Goal: Information Seeking & Learning: Learn about a topic

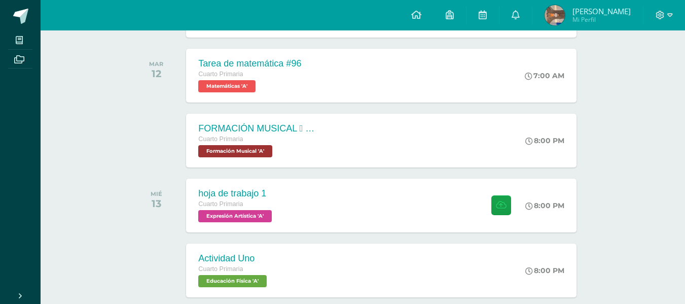
scroll to position [339, 0]
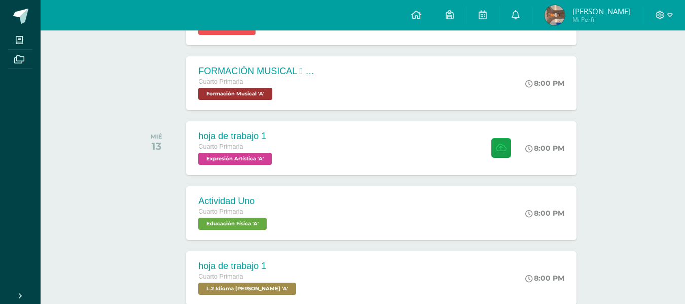
click at [635, 80] on div "Actividades recientes y próximas Tablero Pendientes de entrega Entregadas todas…" at bounding box center [363, 192] width 644 height 1001
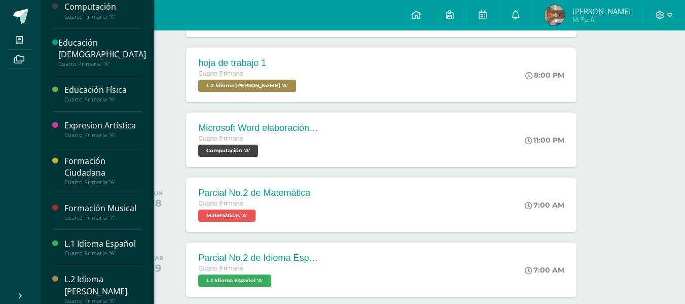
scroll to position [181, 0]
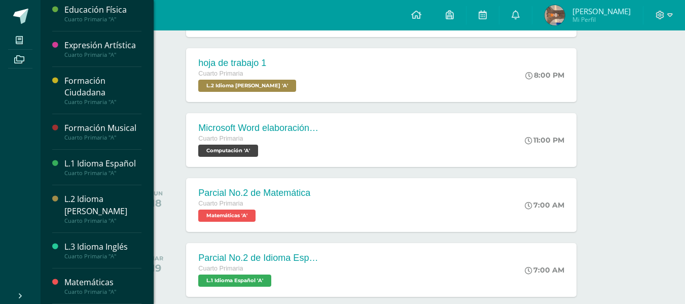
click at [95, 284] on div "Matemáticas" at bounding box center [102, 282] width 77 height 12
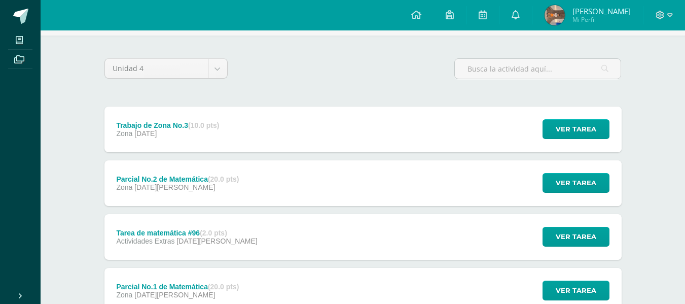
scroll to position [81, 0]
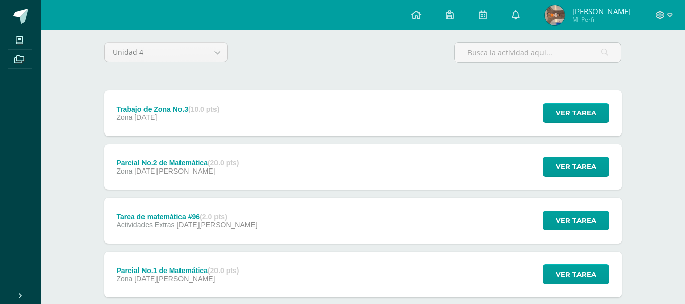
click at [206, 239] on div "Trabajo de Zona No.3 (10.0 pts) Zona 08 de Septiembre Ver tarea Trabajo de Zona…" at bounding box center [362, 220] width 517 height 261
click at [206, 230] on div "Tarea de matemática #96 (2.0 pts) Actividades Extras 12 de Agosto" at bounding box center [186, 221] width 165 height 46
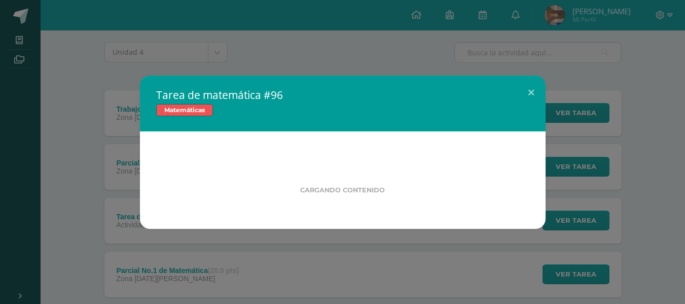
click at [208, 212] on div "Cargando contenido" at bounding box center [343, 179] width 406 height 97
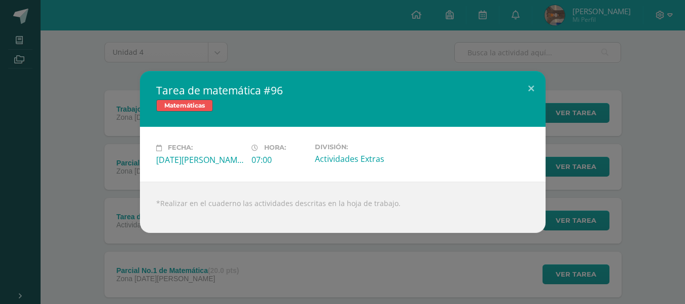
scroll to position [101, 0]
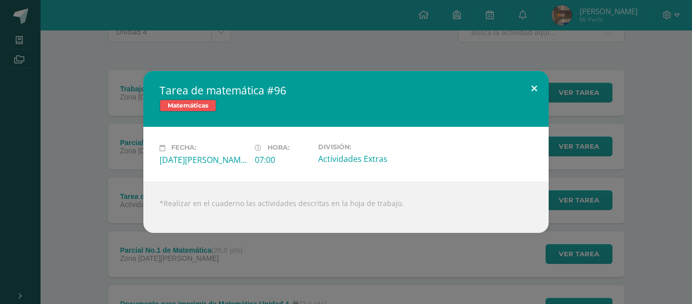
click at [534, 80] on button at bounding box center [534, 88] width 29 height 34
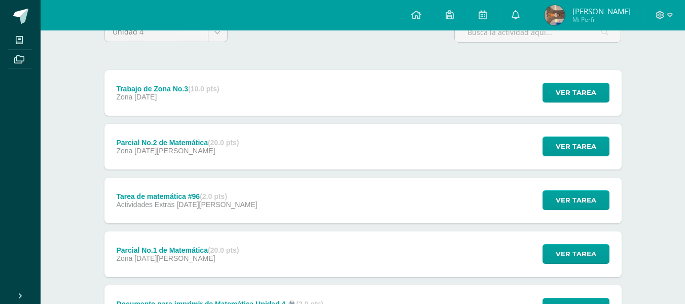
click at [251, 200] on div "Tarea de matemática #96 (2.0 pts) Actividades Extras 12 de Agosto Ver tarea Tar…" at bounding box center [362, 200] width 517 height 46
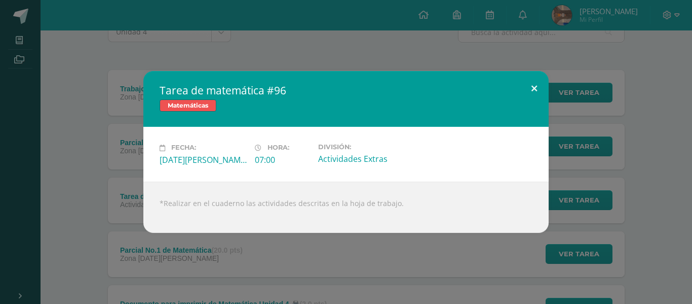
click at [535, 92] on button at bounding box center [534, 88] width 29 height 34
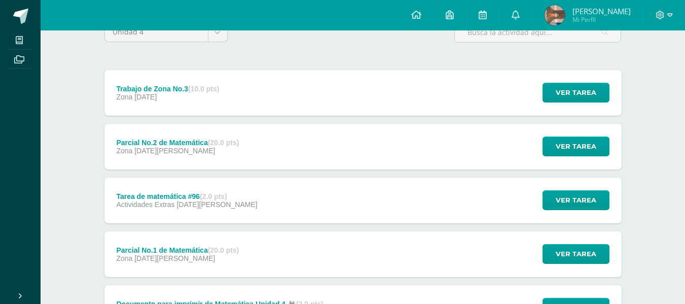
click at [200, 99] on div "Zona 08 de Septiembre" at bounding box center [167, 97] width 103 height 8
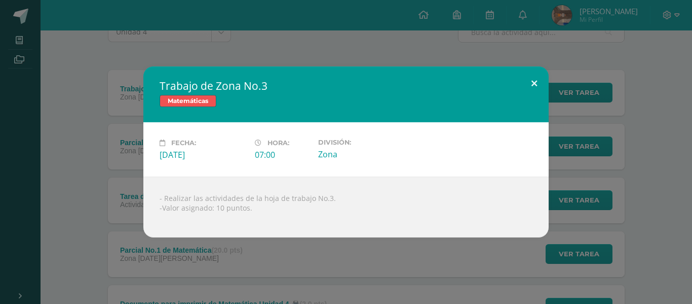
click at [533, 90] on button at bounding box center [534, 83] width 29 height 34
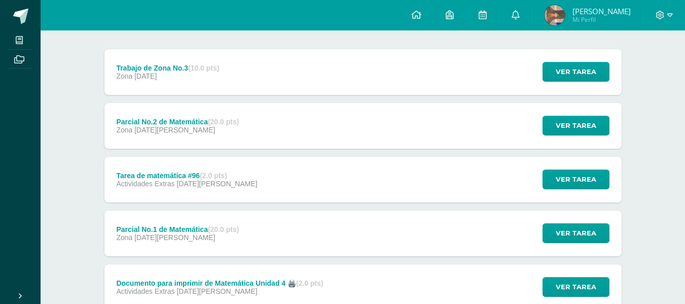
scroll to position [122, 0]
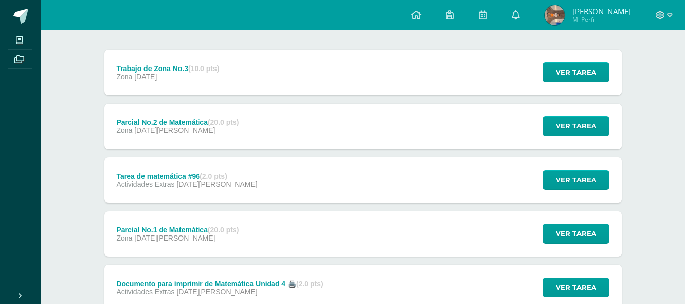
click at [208, 176] on strong "(2.0 pts)" at bounding box center [213, 176] width 27 height 8
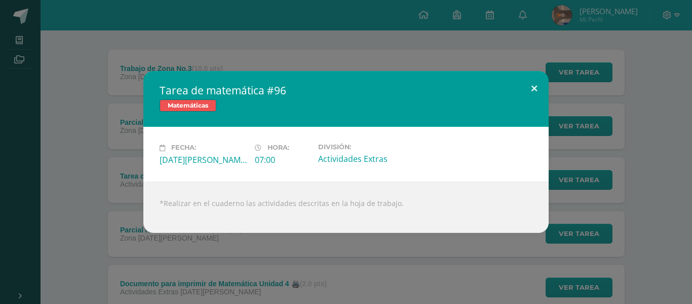
click at [539, 79] on button at bounding box center [534, 88] width 29 height 34
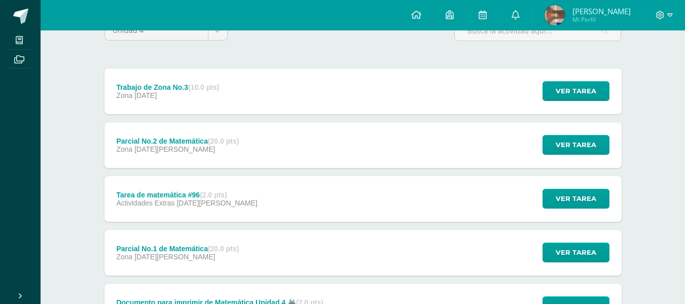
scroll to position [101, 0]
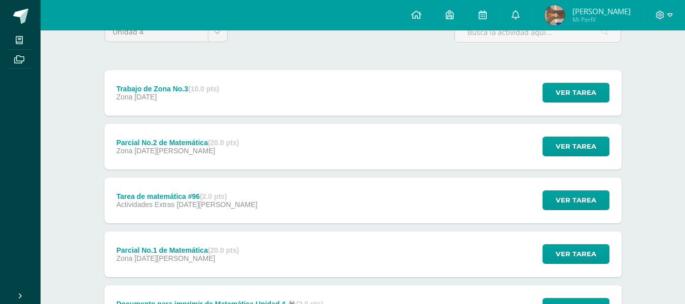
drag, startPoint x: 232, startPoint y: 79, endPoint x: 217, endPoint y: 82, distance: 15.5
click at [217, 82] on div "Trabajo de Zona No.3 (10.0 pts) Zona 08 de Septiembre" at bounding box center [167, 93] width 127 height 46
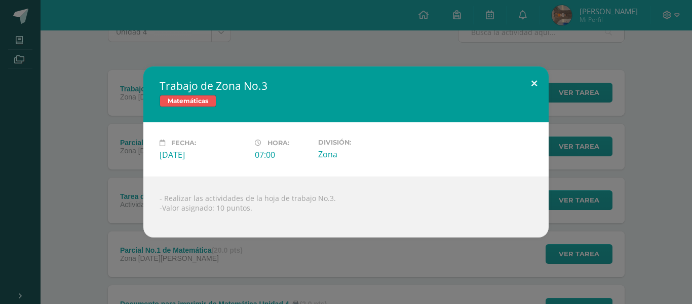
click at [533, 84] on button at bounding box center [534, 83] width 29 height 34
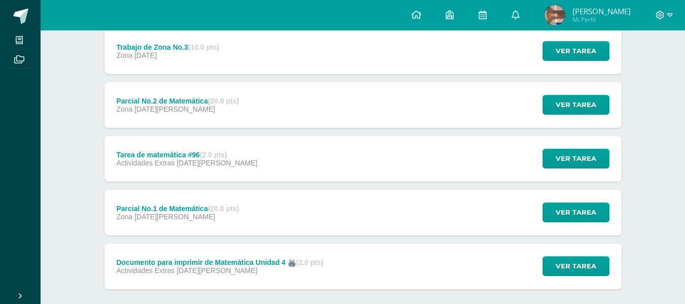
scroll to position [162, 0]
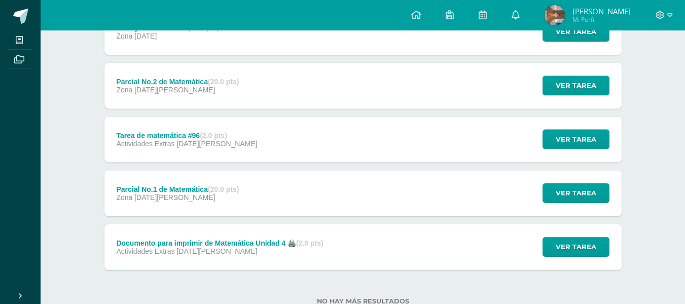
click at [380, 258] on div "Documento para imprimir de Matemática Unidad 4 🖨️ (2.0 pts) Actividades Extras …" at bounding box center [362, 247] width 517 height 46
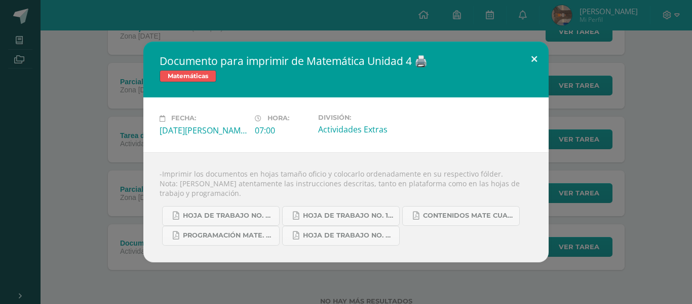
click at [530, 63] on button at bounding box center [534, 59] width 29 height 34
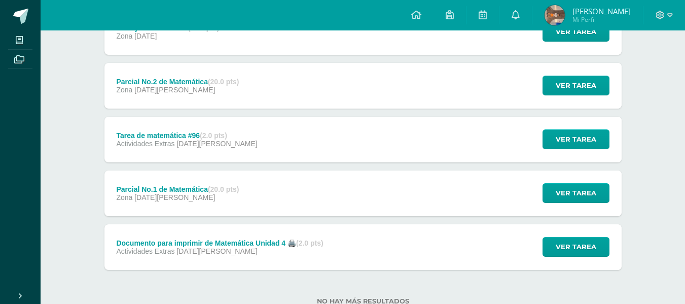
click at [418, 144] on div "Tarea de matemática #96 (2.0 pts) Actividades Extras 12 de Agosto Ver tarea Tar…" at bounding box center [362, 140] width 517 height 46
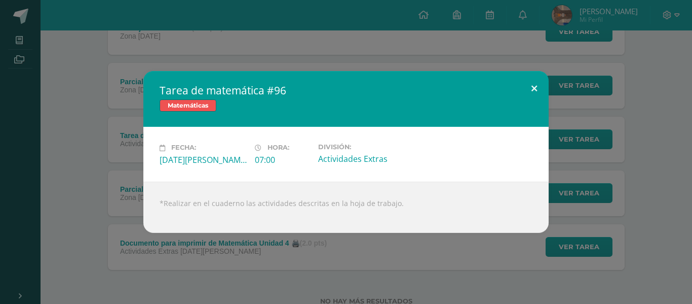
click at [532, 86] on button at bounding box center [534, 88] width 29 height 34
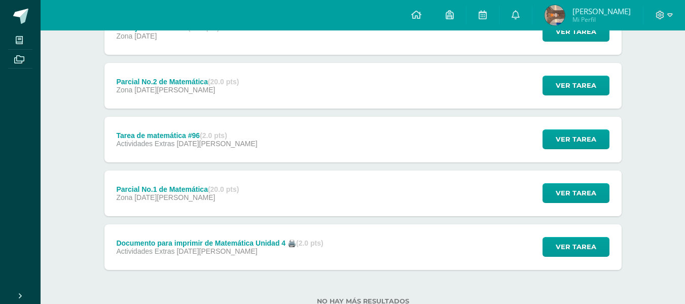
click at [233, 145] on div "Tarea de matemática #96 (2.0 pts) Actividades Extras 12 de Agosto" at bounding box center [186, 140] width 165 height 46
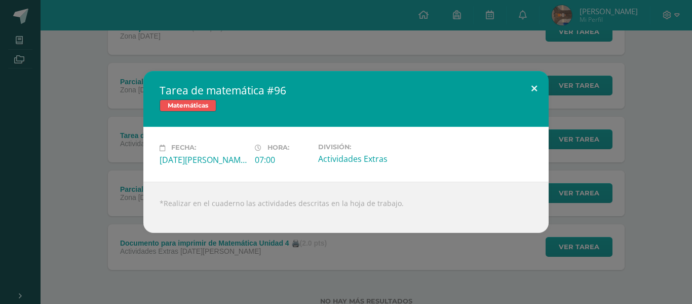
drag, startPoint x: 343, startPoint y: 209, endPoint x: 531, endPoint y: 82, distance: 227.8
click at [531, 82] on div "Tarea de matemática #96 Matemáticas Fecha: Martes 12 de Agosto Hora: 07:00 Divi…" at bounding box center [346, 151] width 406 height 161
click at [537, 83] on button at bounding box center [534, 88] width 29 height 34
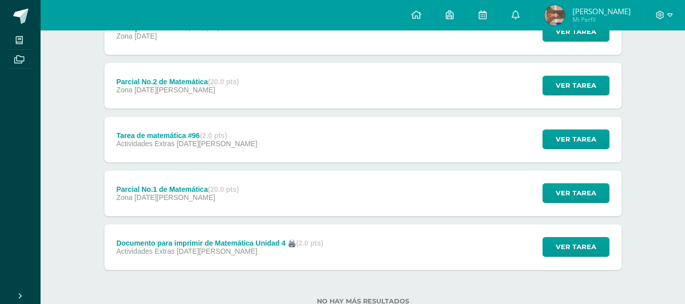
click at [187, 251] on span "04 de Agosto" at bounding box center [216, 251] width 81 height 8
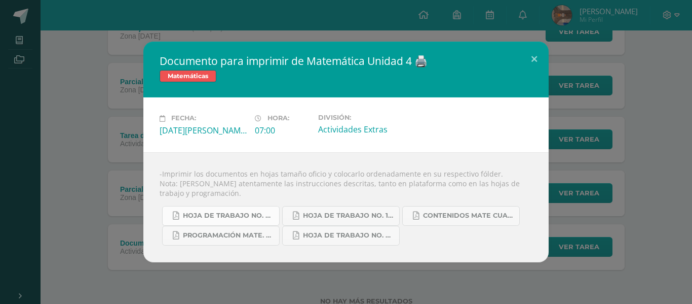
click at [266, 209] on link "hoja de trabajo No. 2 mate cuarta unidad..pdf" at bounding box center [221, 216] width 118 height 20
click at [126, 192] on div "Documento para imprimir de Matemática Unidad 4 🖨️ Matemáticas Fecha: Lunes 04 d…" at bounding box center [346, 152] width 684 height 220
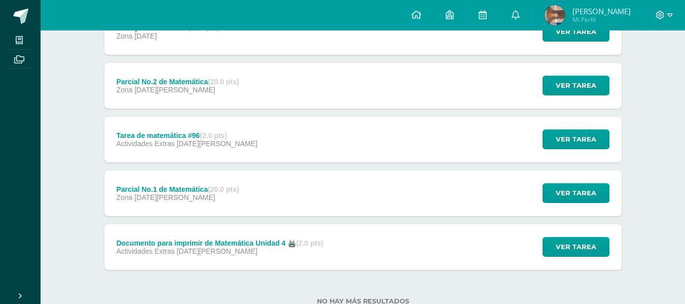
click at [183, 142] on span "12 de Agosto" at bounding box center [216, 143] width 81 height 8
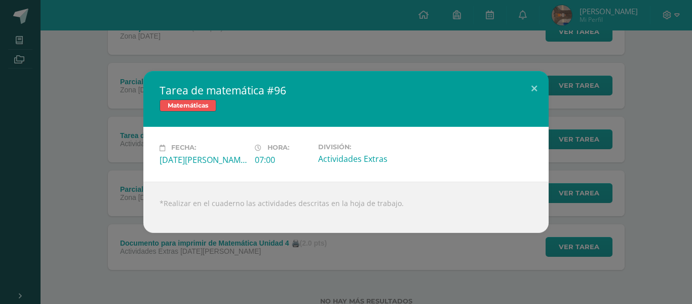
click at [47, 202] on div "Tarea de matemática #96 Matemáticas Fecha: Martes 12 de Agosto Hora: 07:00 Divi…" at bounding box center [346, 151] width 684 height 161
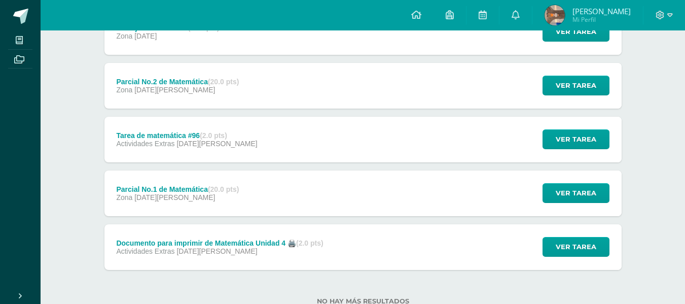
scroll to position [182, 0]
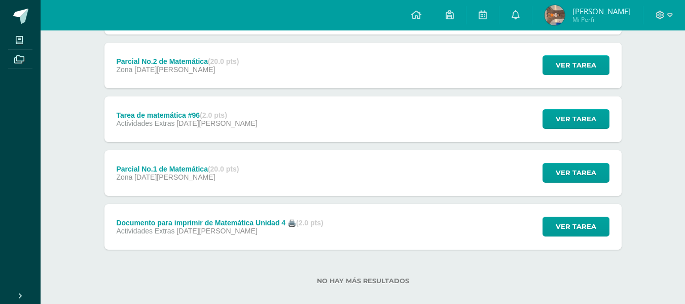
click at [138, 175] on span "04 de Agosto" at bounding box center [174, 177] width 81 height 8
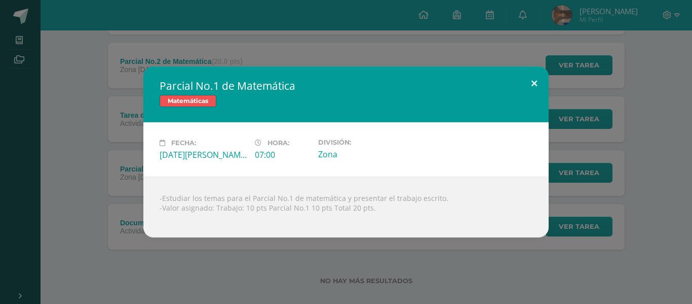
click at [537, 90] on button at bounding box center [534, 83] width 29 height 34
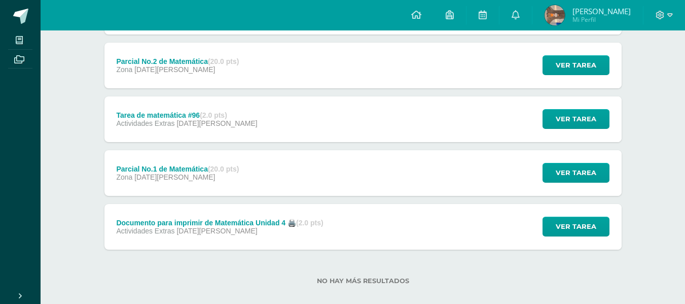
click at [343, 123] on div "Tarea de matemática #96 (2.0 pts) Actividades Extras 12 de Agosto Ver tarea Tar…" at bounding box center [362, 119] width 517 height 46
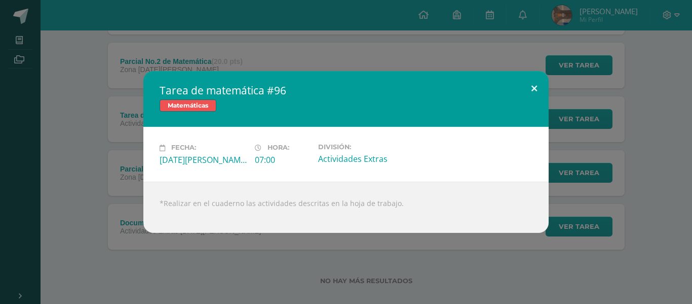
click at [534, 88] on button at bounding box center [534, 88] width 29 height 34
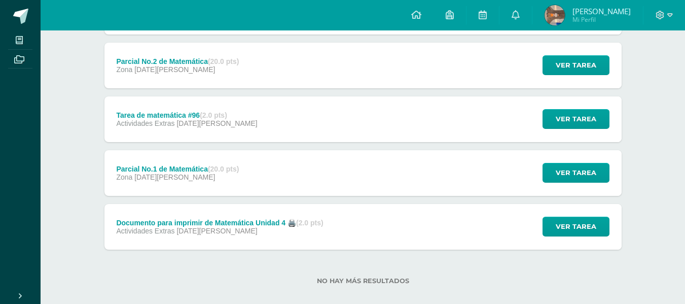
click at [353, 131] on div "Tarea de matemática #96 (2.0 pts) Actividades Extras 12 de Agosto Ver tarea Tar…" at bounding box center [362, 119] width 517 height 46
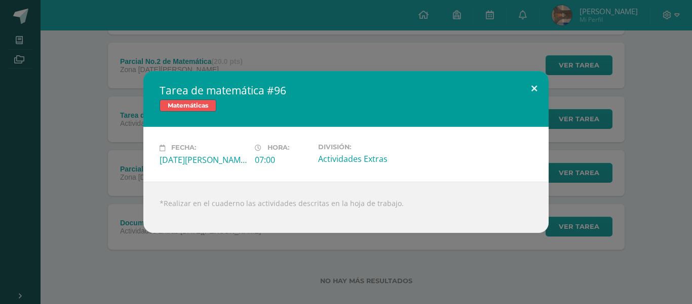
click at [530, 94] on button at bounding box center [534, 88] width 29 height 34
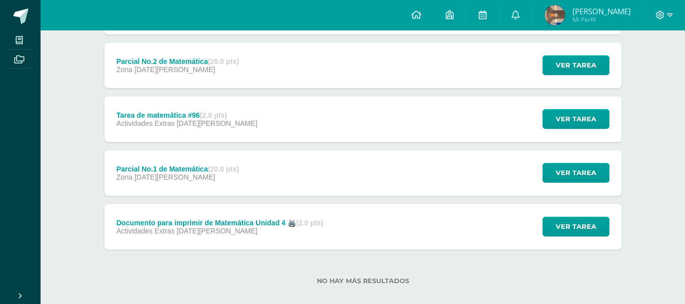
click at [485, 231] on div "Documento para imprimir de Matemática Unidad 4 🖨️ (2.0 pts) Actividades Extras …" at bounding box center [362, 227] width 517 height 46
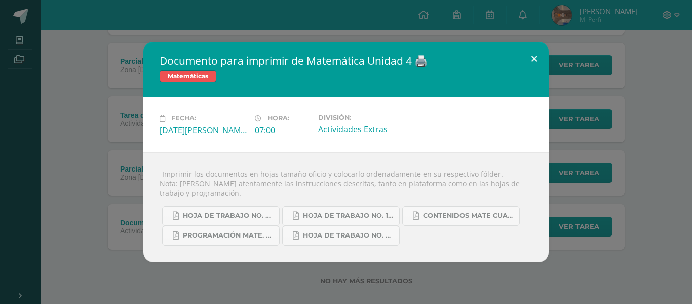
click at [537, 53] on button at bounding box center [534, 59] width 29 height 34
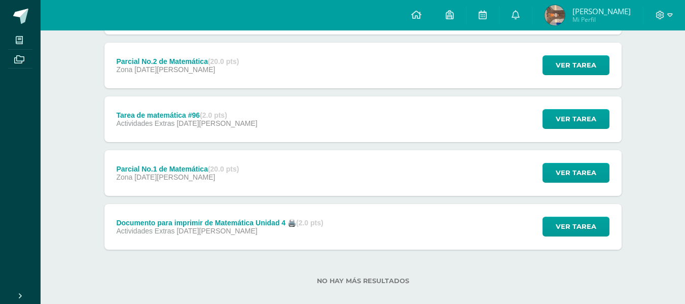
click at [476, 104] on div "Tarea de matemática #96 (2.0 pts) Actividades Extras 12 de Agosto Ver tarea Tar…" at bounding box center [362, 119] width 517 height 46
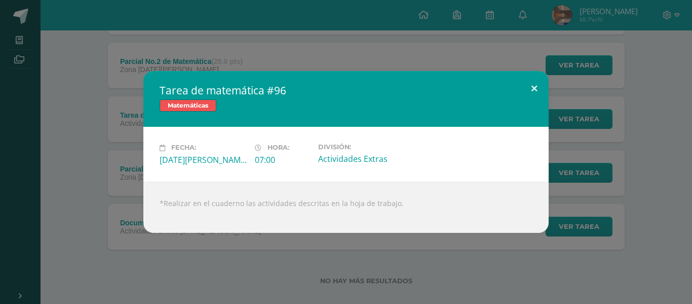
click at [532, 83] on button at bounding box center [534, 88] width 29 height 34
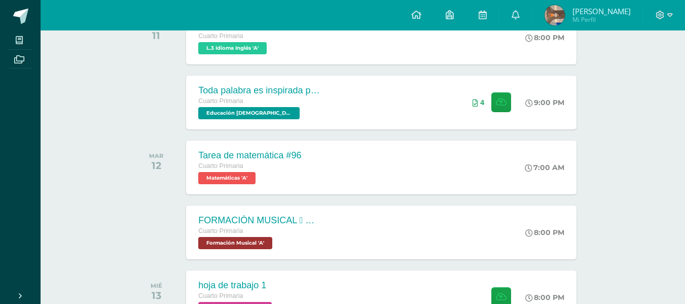
scroll to position [203, 0]
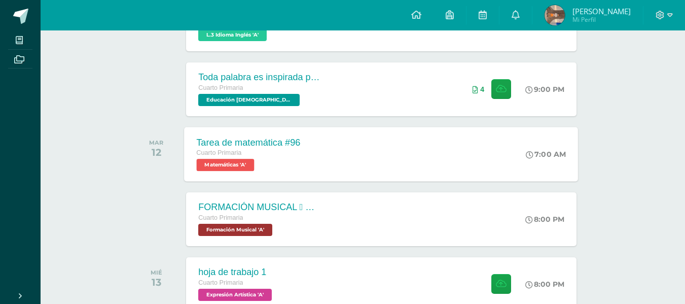
click at [207, 161] on span "Matemáticas 'A'" at bounding box center [226, 165] width 58 height 12
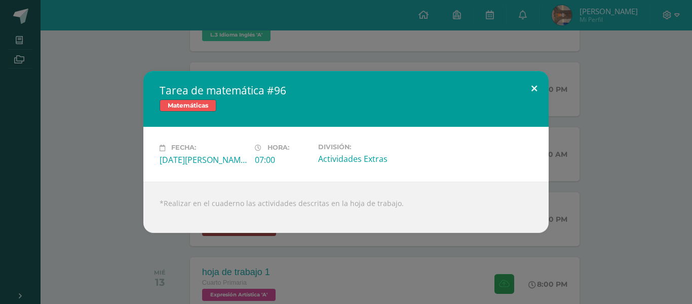
click at [535, 92] on button at bounding box center [534, 88] width 29 height 34
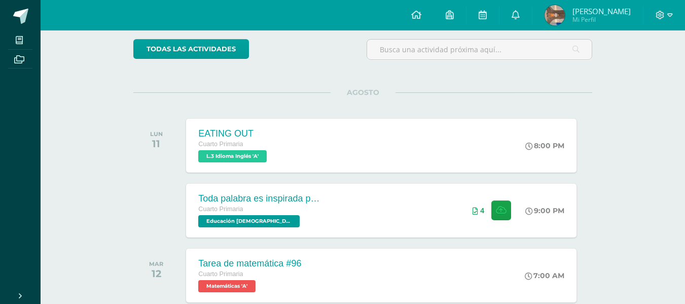
scroll to position [81, 0]
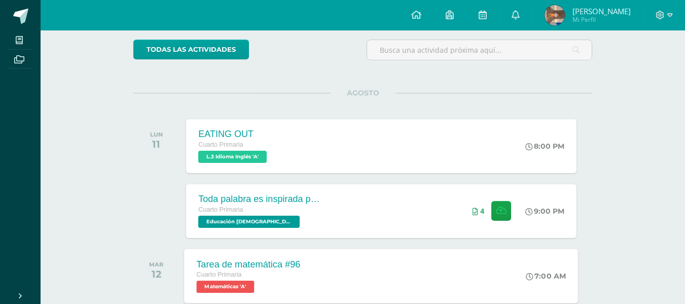
click at [552, 258] on div "7:00 AM" at bounding box center [551, 275] width 54 height 54
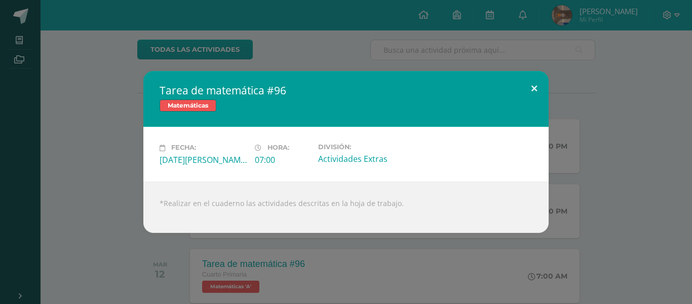
click at [542, 87] on button at bounding box center [534, 88] width 29 height 34
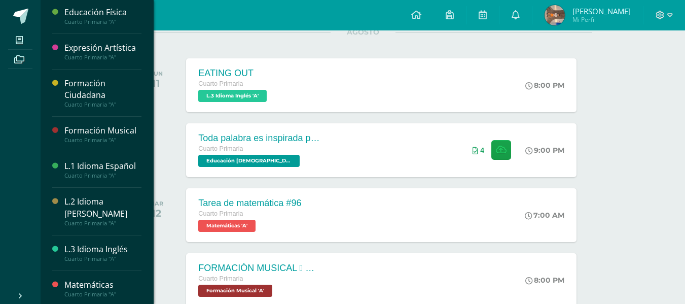
scroll to position [181, 0]
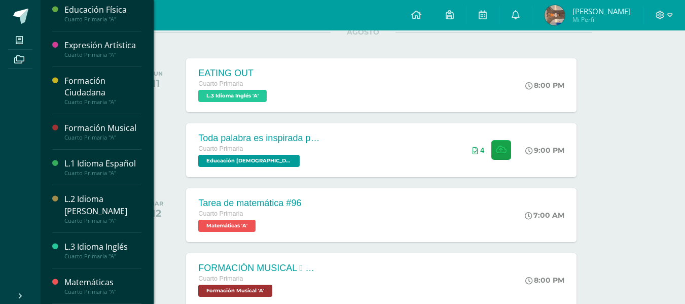
click at [103, 288] on div "Cuarto Primaria "A"" at bounding box center [102, 291] width 77 height 7
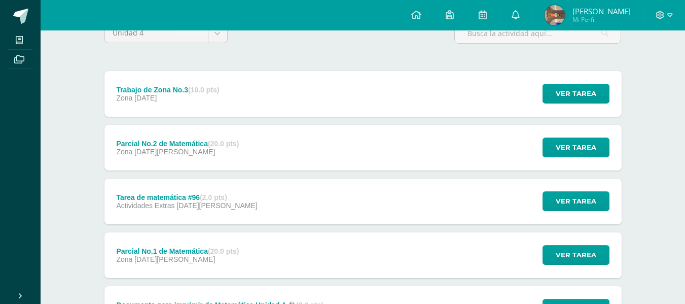
scroll to position [105, 0]
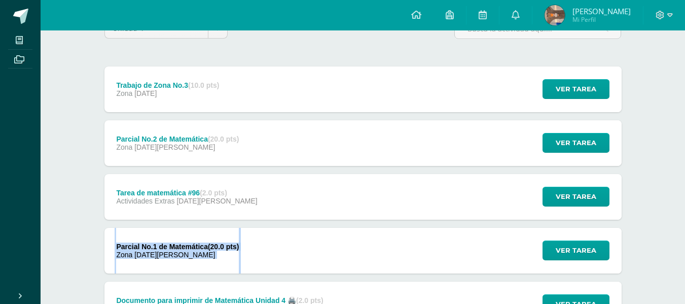
drag, startPoint x: 300, startPoint y: 215, endPoint x: 299, endPoint y: 227, distance: 11.7
click at [299, 227] on div "Trabajo de Zona No.3 (10.0 pts) Zona 08 de Septiembre Ver tarea Trabajo de Zona…" at bounding box center [362, 196] width 517 height 261
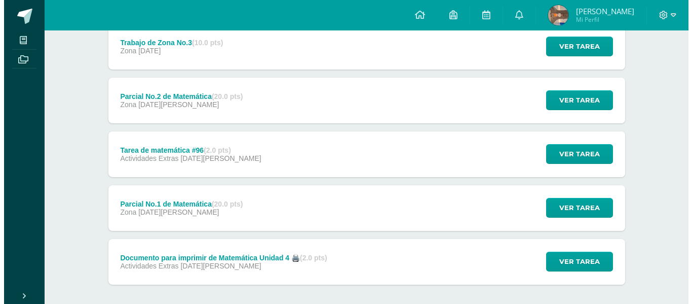
scroll to position [145, 0]
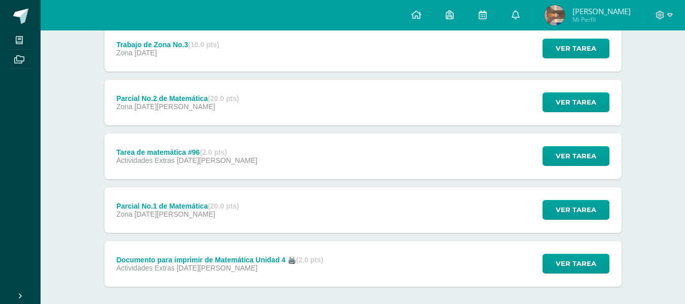
click at [282, 260] on div "Documento para imprimir de Matemática Unidad 4 🖨️ (2.0 pts)" at bounding box center [219, 259] width 207 height 8
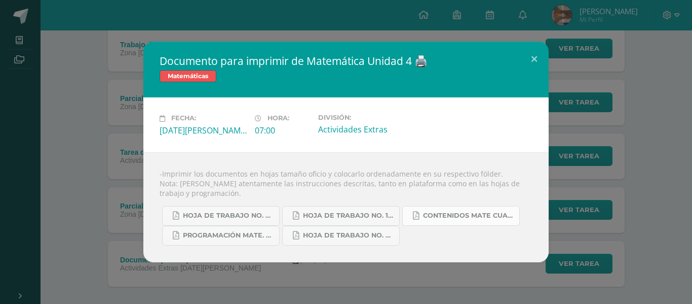
click at [414, 212] on icon at bounding box center [416, 215] width 6 height 9
click at [533, 59] on button at bounding box center [534, 59] width 29 height 34
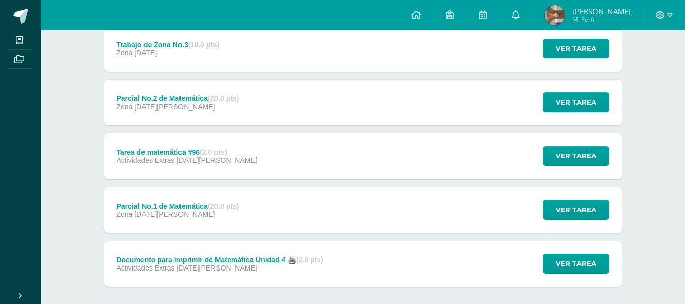
click at [300, 146] on div "Tarea de matemática #96 (2.0 pts) Actividades Extras 12 de Agosto Ver tarea Tar…" at bounding box center [362, 156] width 517 height 46
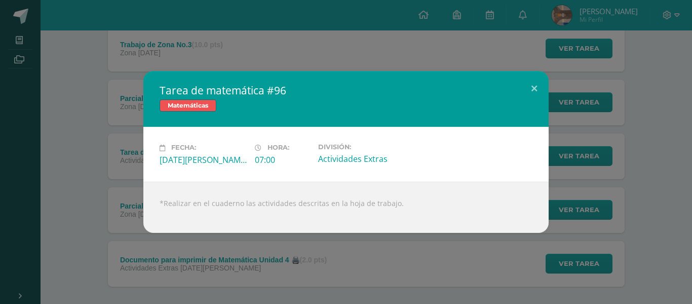
click at [291, 208] on div at bounding box center [346, 212] width 373 height 8
drag, startPoint x: 291, startPoint y: 208, endPoint x: 270, endPoint y: 201, distance: 22.6
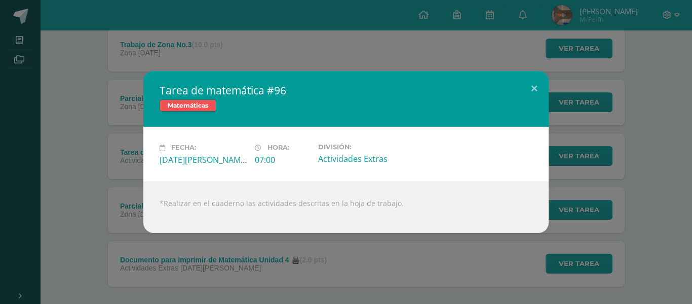
click at [270, 201] on div "*Realizar en el cuaderno las actividades descritas en la hoja de trabajo." at bounding box center [346, 206] width 406 height 51
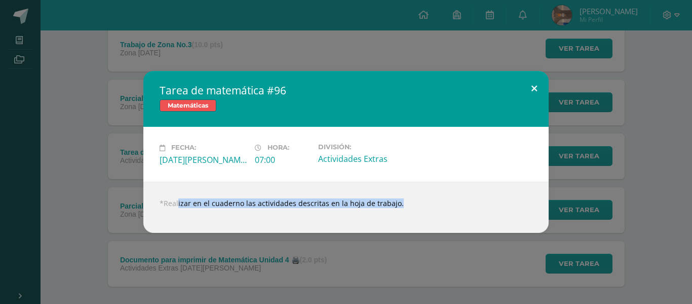
click at [533, 81] on button at bounding box center [534, 88] width 29 height 34
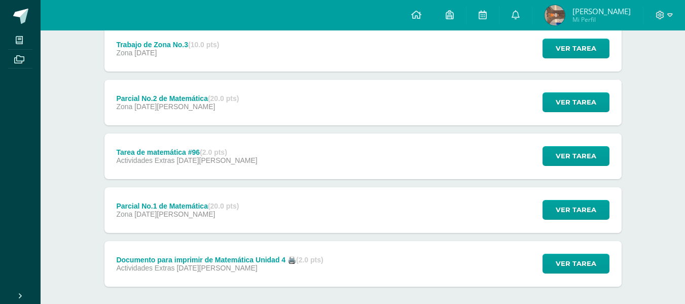
click at [226, 172] on div "Tarea de matemática #96 (2.0 pts) Actividades Extras 12 de Agosto" at bounding box center [186, 156] width 165 height 46
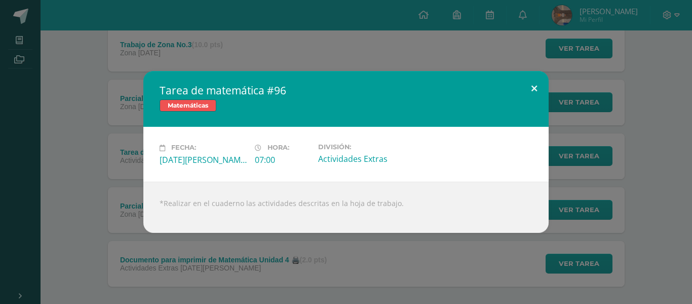
click at [535, 92] on button at bounding box center [534, 88] width 29 height 34
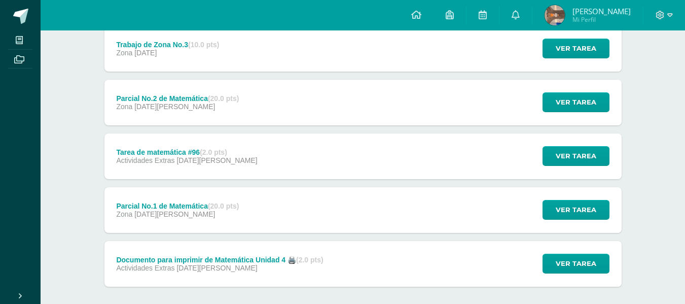
click at [236, 255] on div "Documento para imprimir de Matemática Unidad 4 🖨️ (2.0 pts)" at bounding box center [219, 259] width 207 height 8
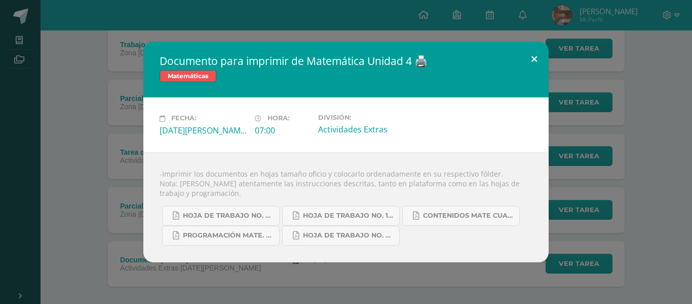
click at [538, 61] on button at bounding box center [534, 59] width 29 height 34
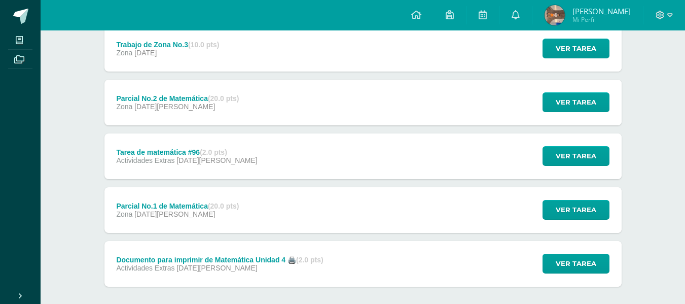
click at [373, 158] on div "Tarea de matemática #96 (2.0 pts) Actividades Extras 12 de Agosto Ver tarea Tar…" at bounding box center [362, 156] width 517 height 46
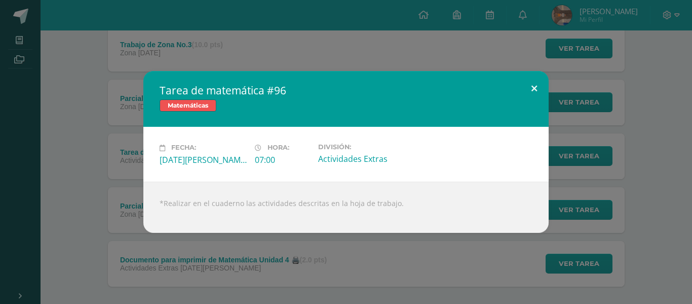
click at [540, 88] on button at bounding box center [534, 88] width 29 height 34
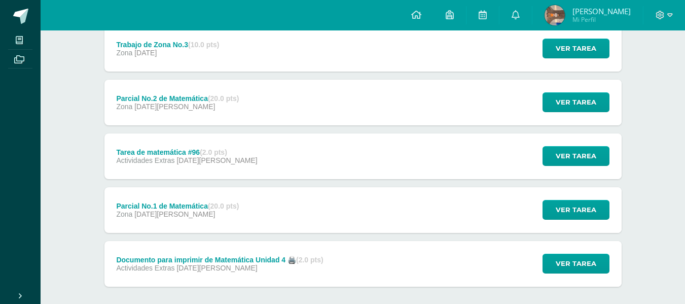
click at [349, 255] on div "Documento para imprimir de Matemática Unidad 4 🖨️ (2.0 pts) Actividades Extras …" at bounding box center [362, 264] width 517 height 46
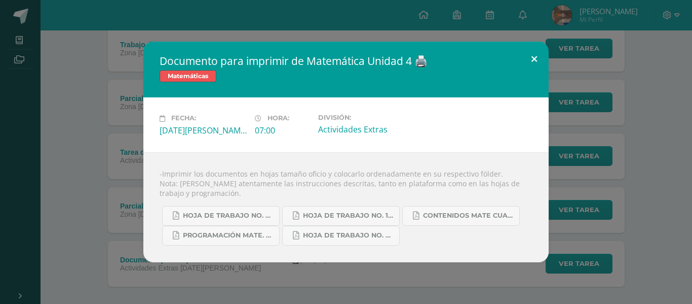
click at [534, 52] on button at bounding box center [534, 59] width 29 height 34
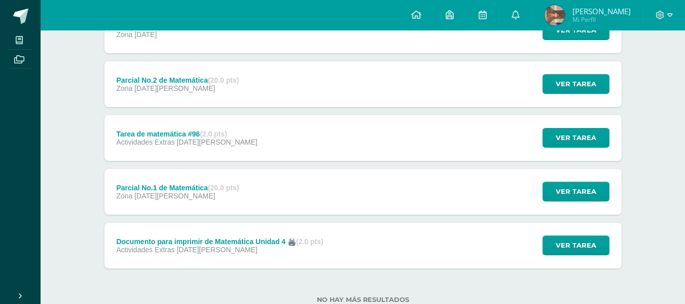
scroll to position [166, 0]
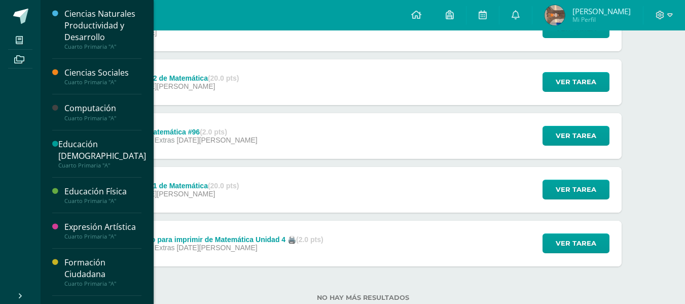
click at [106, 110] on div "Computación" at bounding box center [102, 108] width 77 height 12
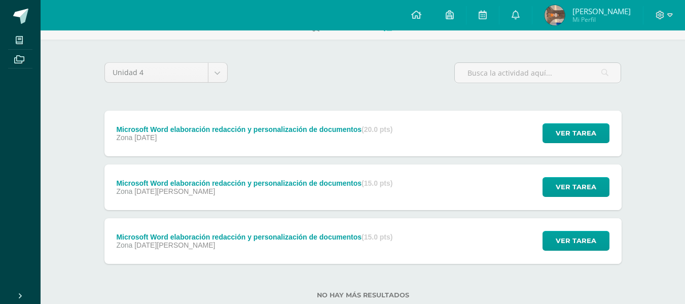
scroll to position [81, 0]
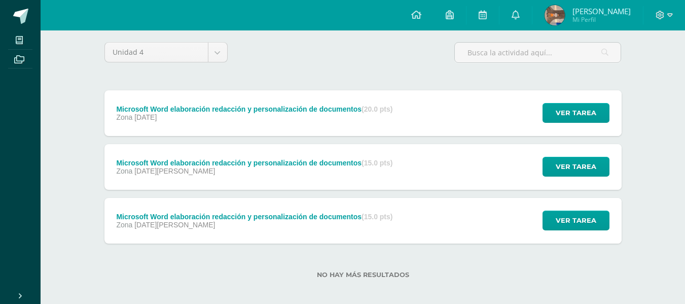
click at [186, 217] on div "Microsoft Word elaboración redacción y personalización de documentos (15.0 pts)" at bounding box center [254, 216] width 276 height 8
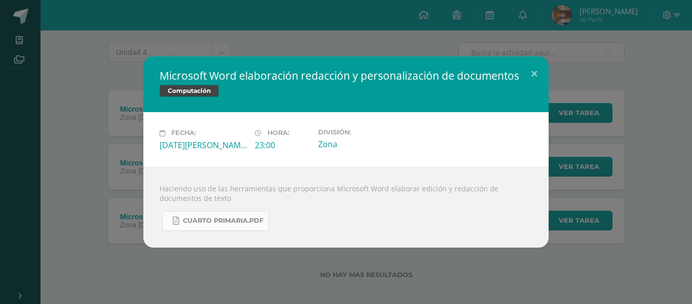
click at [202, 219] on span "Cuarto Primaria.pdf" at bounding box center [223, 220] width 81 height 8
click at [10, 30] on div "Microsoft Word elaboración redacción y personalización de documentos Computació…" at bounding box center [346, 152] width 692 height 304
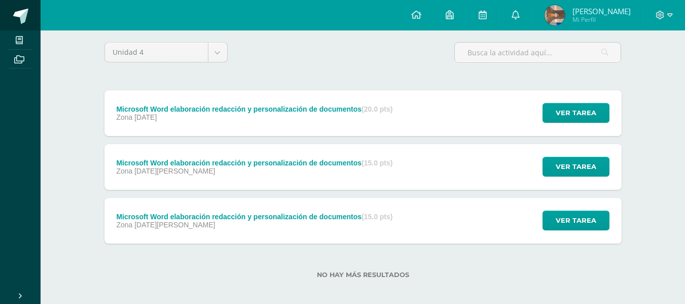
click at [16, 11] on span at bounding box center [20, 16] width 15 height 15
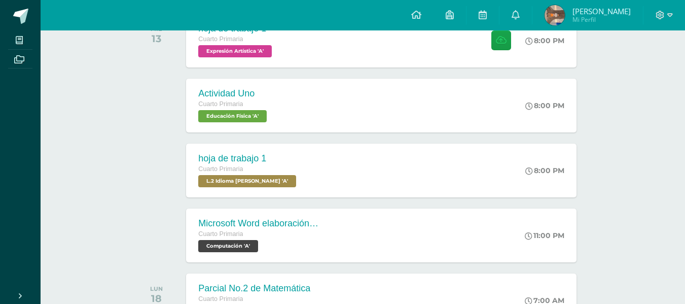
scroll to position [466, 0]
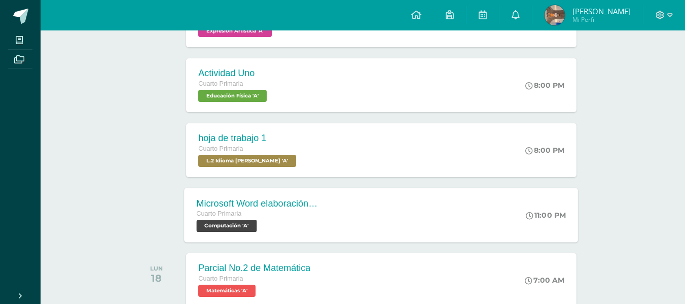
click at [290, 241] on div "Microsoft Word elaboración redacción y personalización de documentos Cuarto Pri…" at bounding box center [259, 215] width 148 height 54
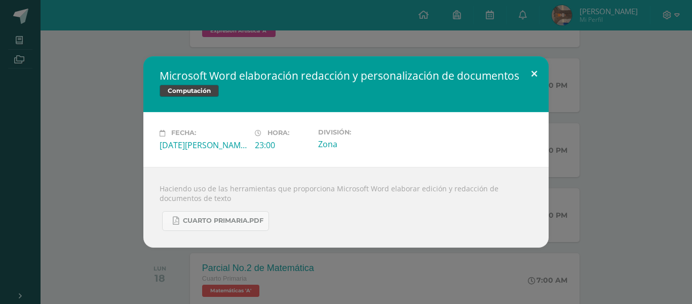
click at [530, 77] on button at bounding box center [534, 73] width 29 height 34
